Goal: Check status: Check status

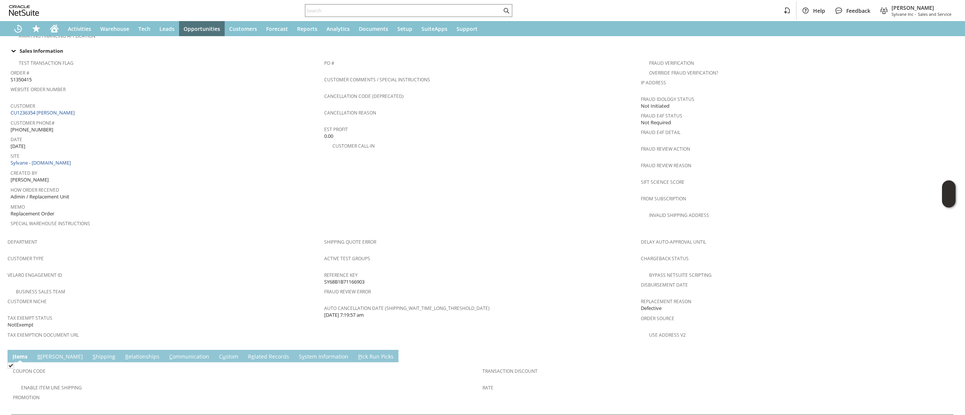
scroll to position [389, 0]
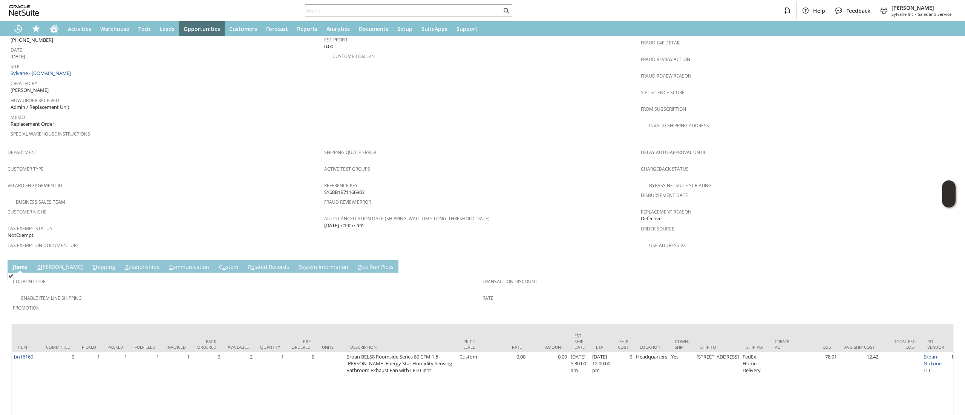
click at [91, 264] on link "S hipping" at bounding box center [104, 268] width 26 height 8
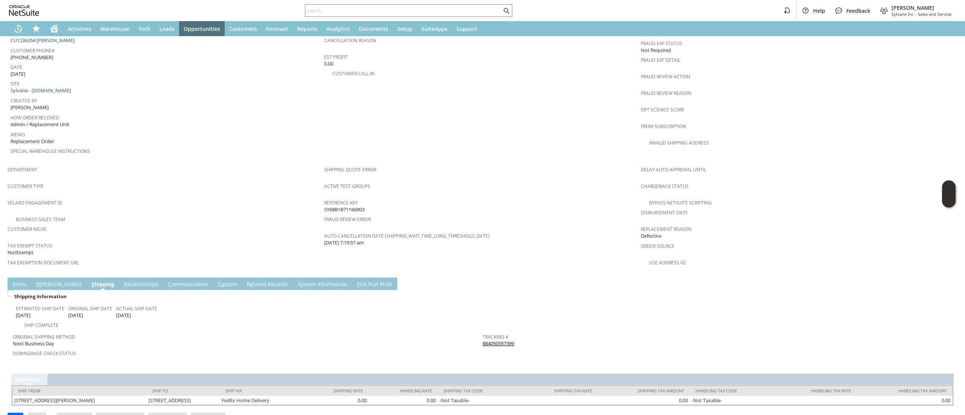
click at [492, 340] on link "884050557399" at bounding box center [499, 343] width 32 height 7
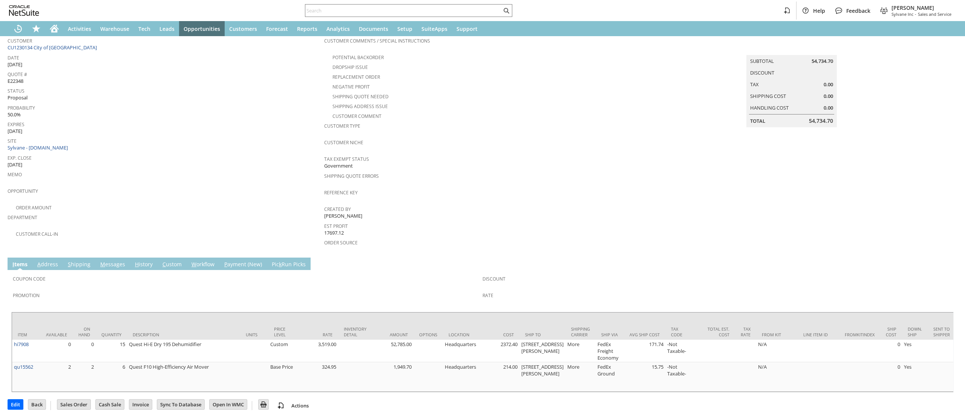
scroll to position [64, 0]
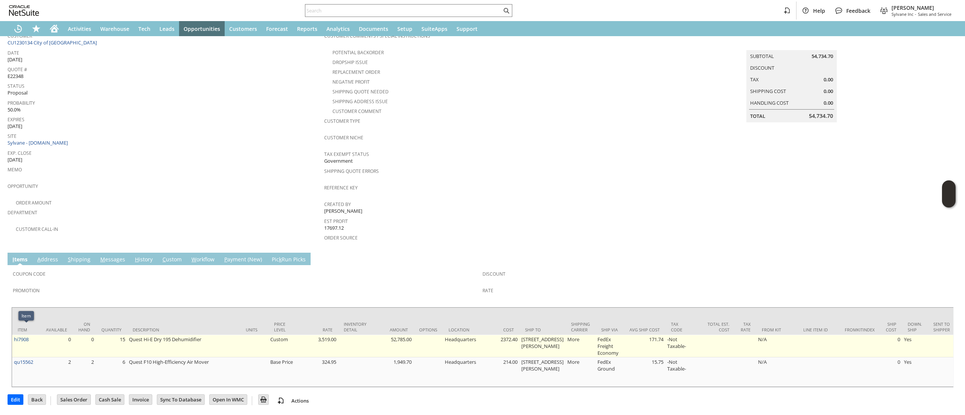
click at [38, 335] on td "hi7908" at bounding box center [26, 346] width 28 height 23
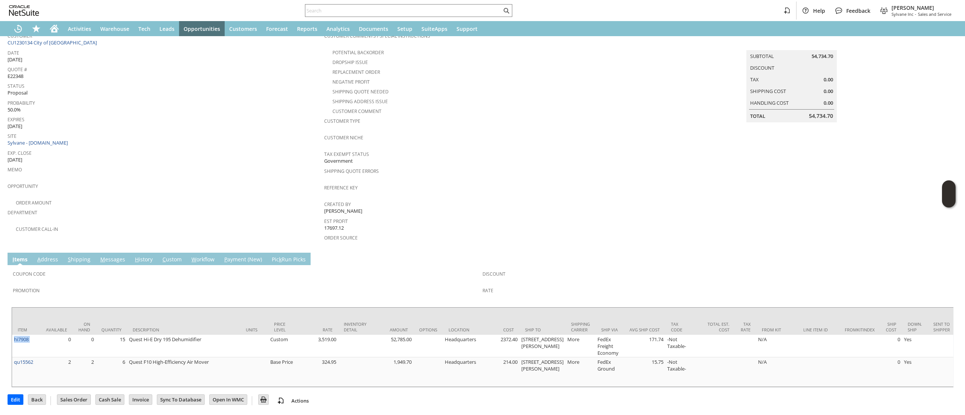
copy tr "hi7908"
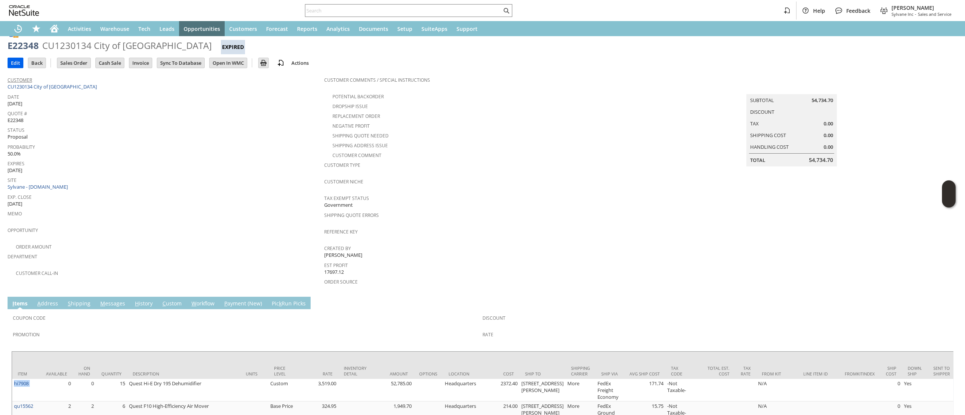
scroll to position [0, 0]
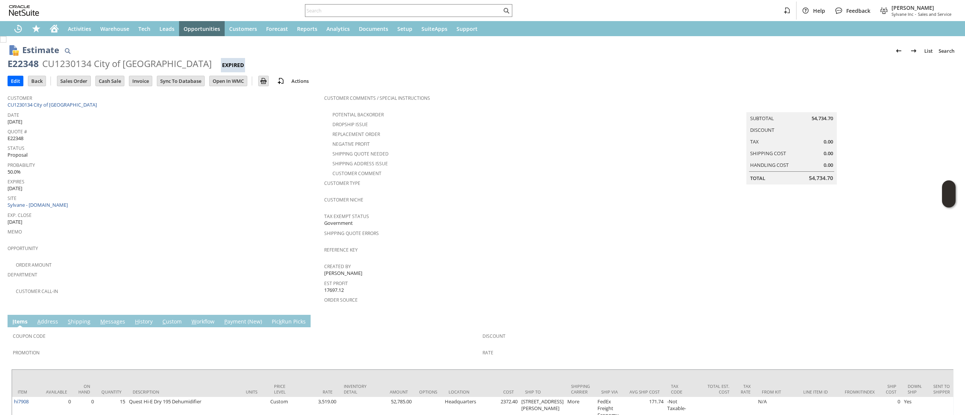
click at [12, 59] on div "E22348" at bounding box center [23, 64] width 31 height 12
copy div "E22348"
